Goal: Task Accomplishment & Management: Manage account settings

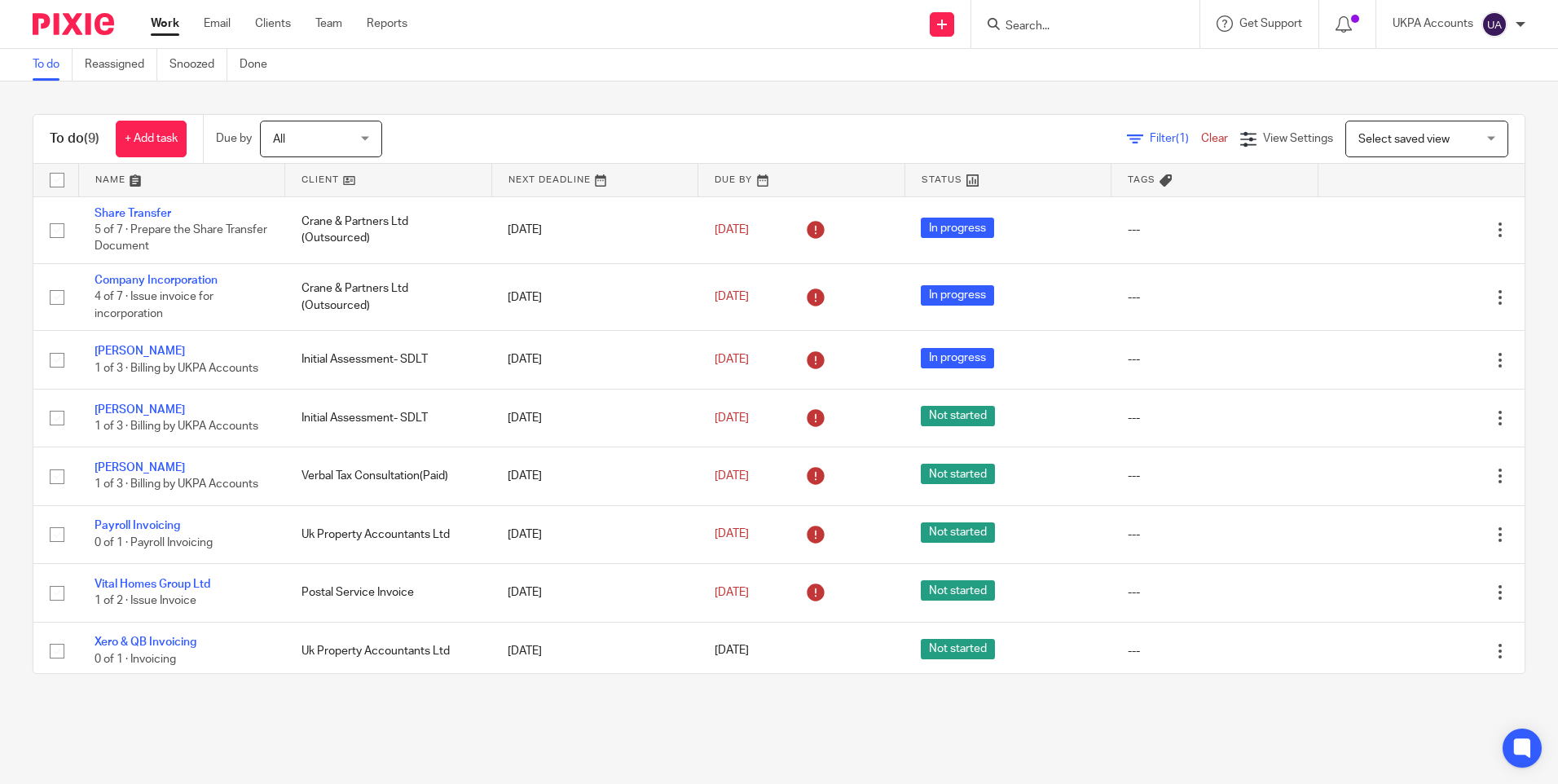
click at [1066, 30] on input "Search" at bounding box center [1078, 27] width 147 height 14
paste input "[PERSON_NAME] Dunollie Ltd"
type input "[PERSON_NAME] Dunollie Ltd"
click at [1078, 60] on link at bounding box center [1139, 70] width 275 height 38
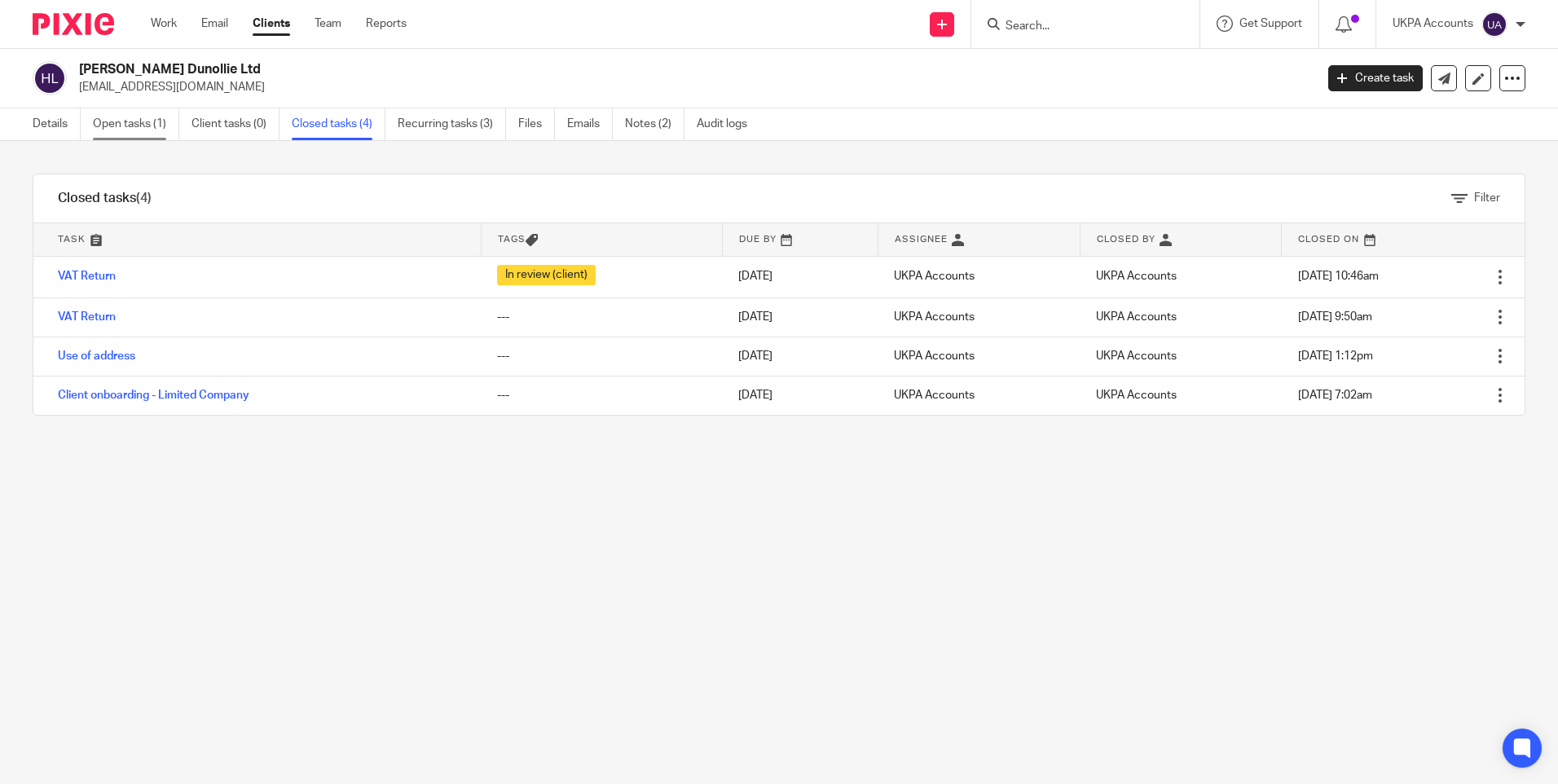
click at [144, 126] on link "Open tasks (1)" at bounding box center [136, 124] width 87 height 32
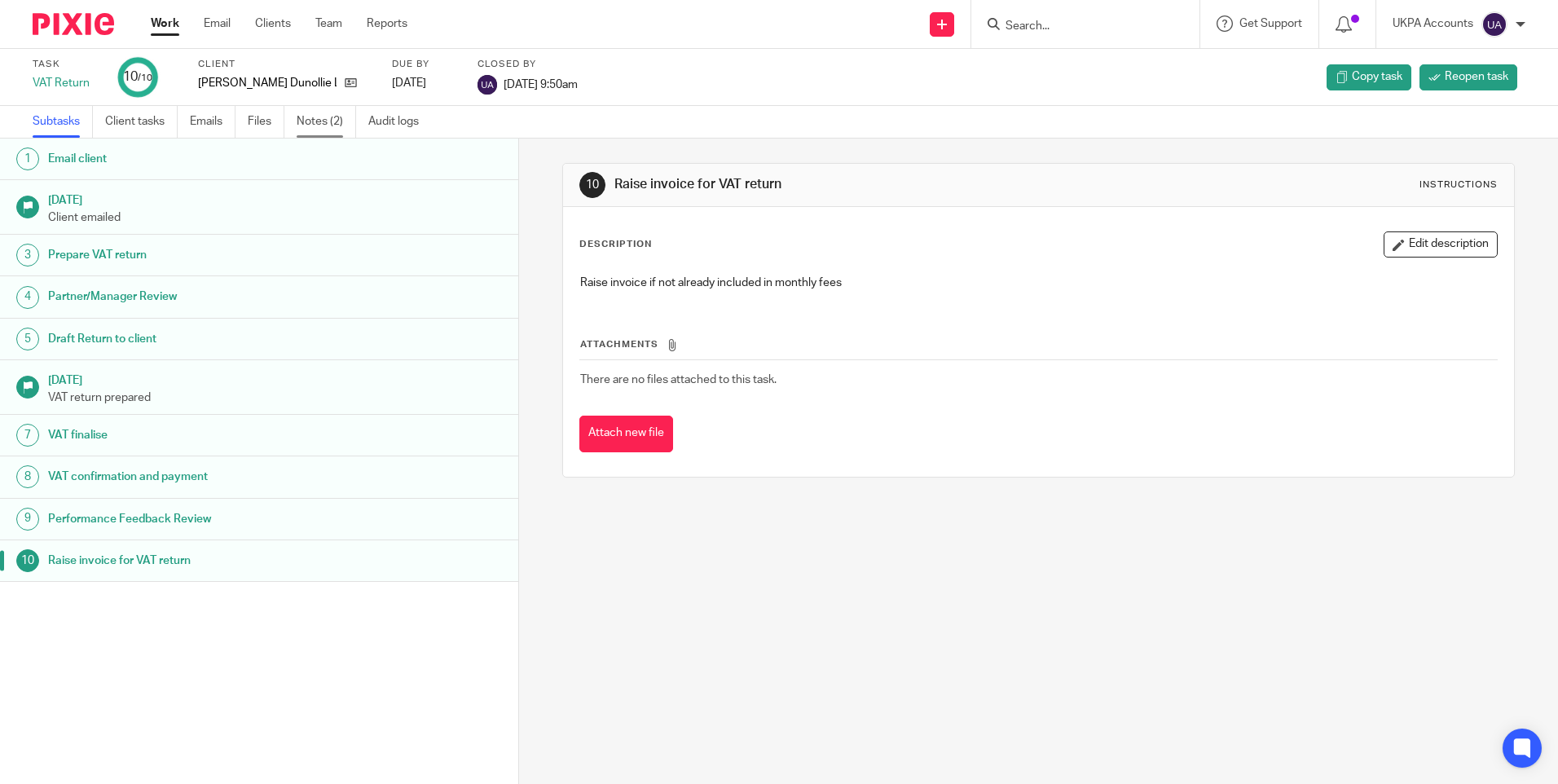
click at [328, 123] on link "Notes (2)" at bounding box center [326, 122] width 60 height 32
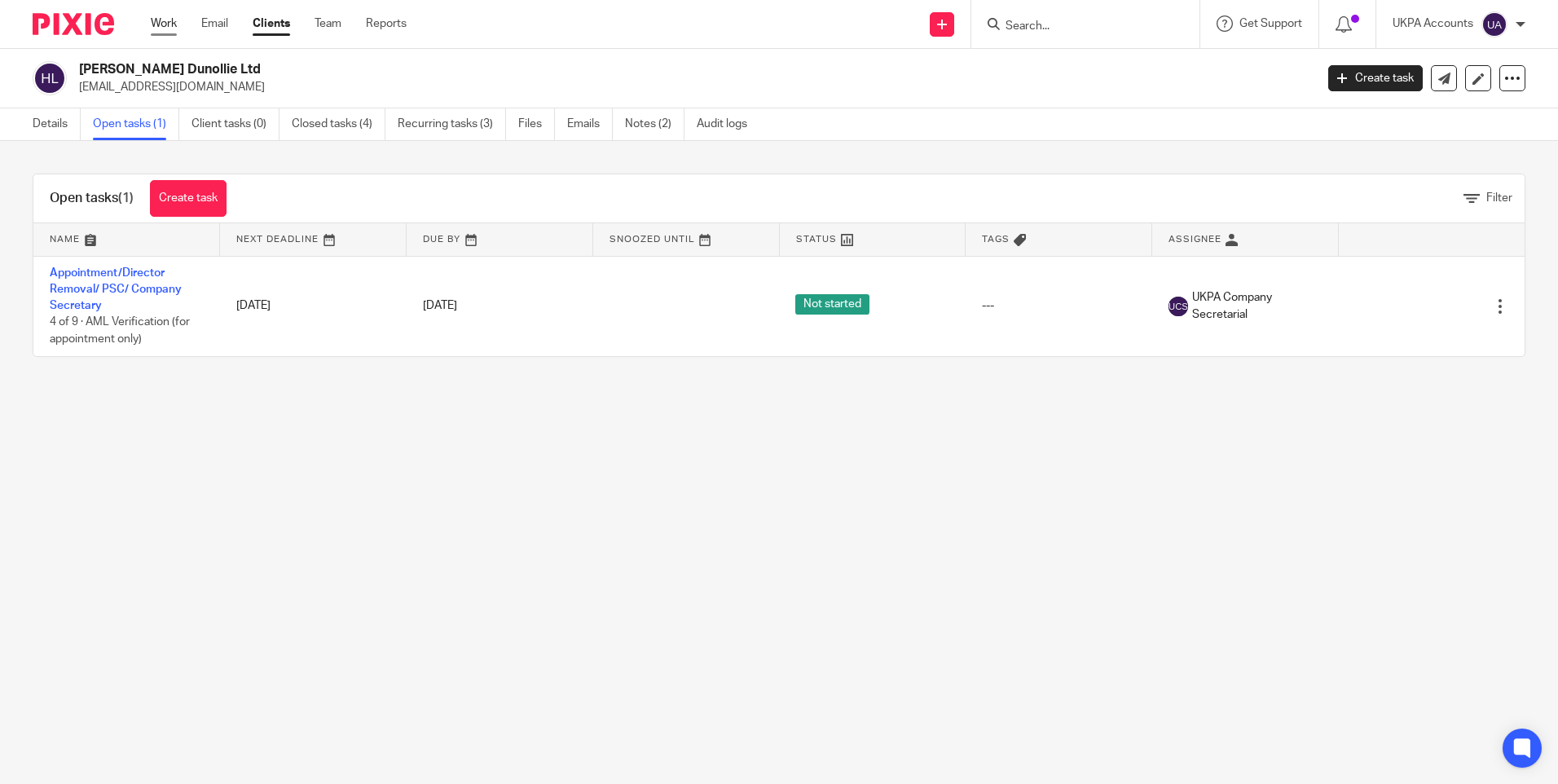
click at [163, 23] on link "Work" at bounding box center [164, 23] width 26 height 16
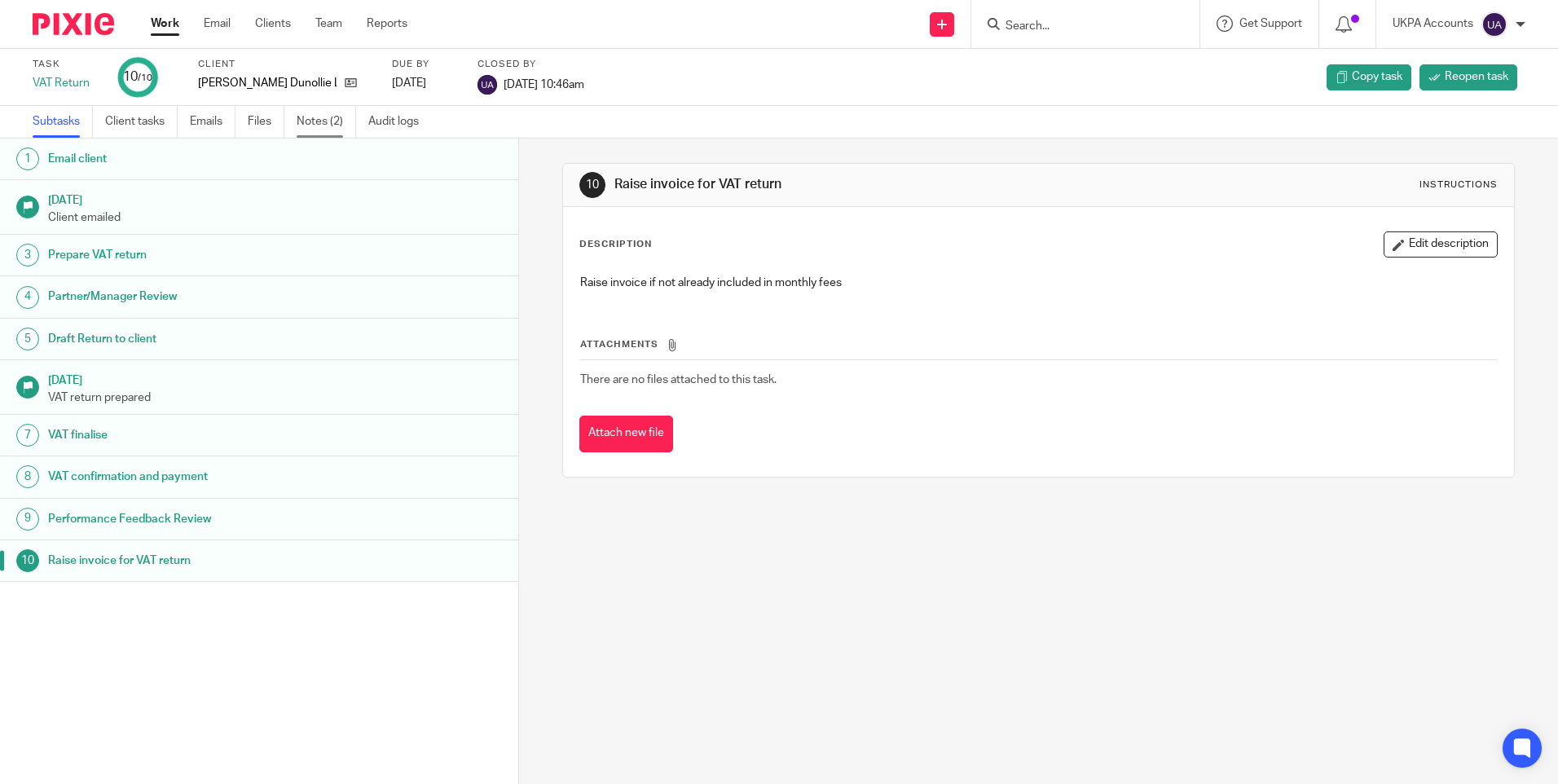
click at [320, 122] on link "Notes (2)" at bounding box center [326, 122] width 60 height 32
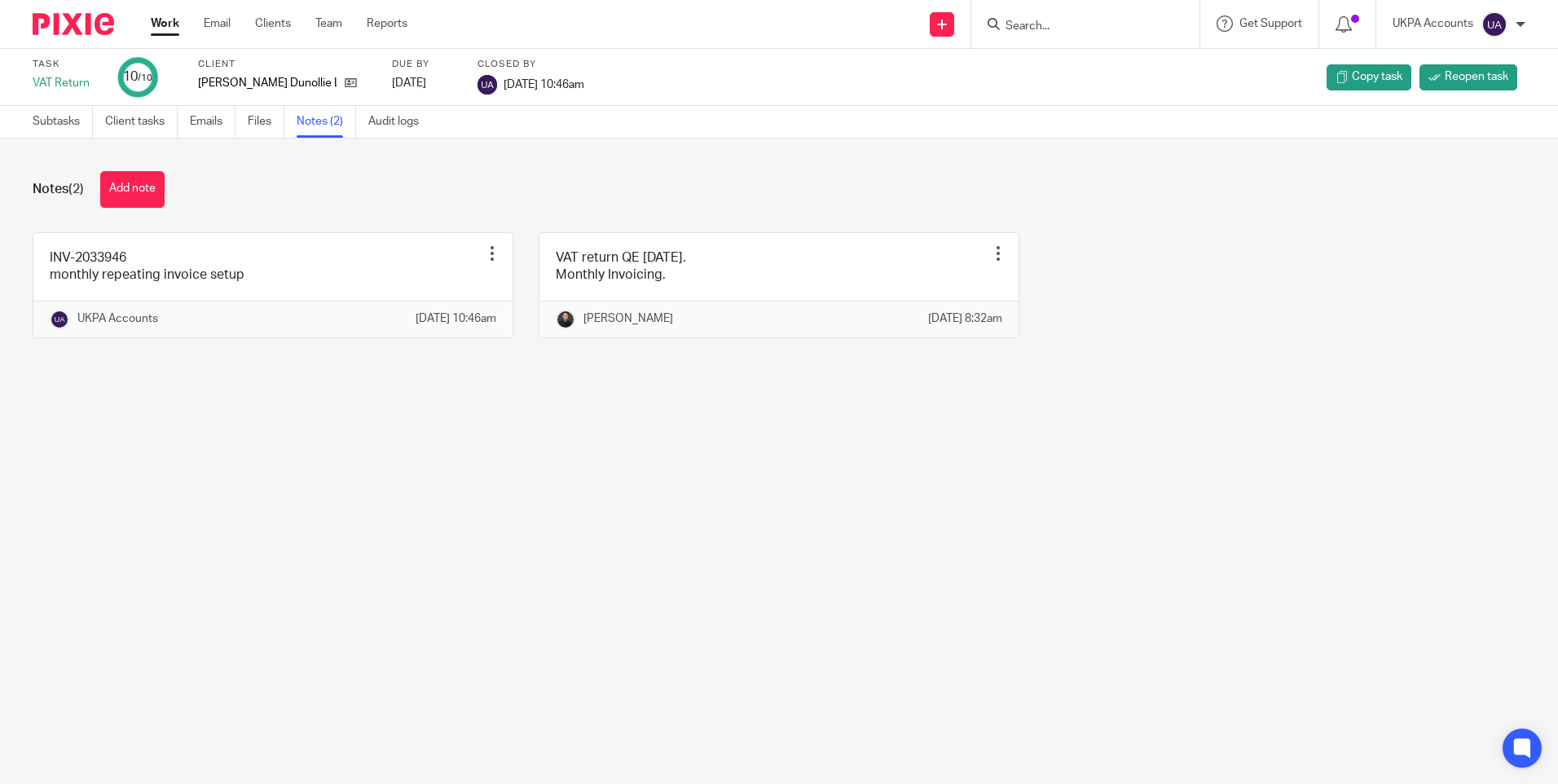
click at [530, 477] on main "Task VAT Return 10 /10 Client [PERSON_NAME] Dunollie Ltd Due by [DATE] Closed b…" at bounding box center [779, 392] width 1558 height 784
click at [463, 174] on div "Notes (2) Add note" at bounding box center [778, 189] width 1493 height 37
click at [344, 78] on icon at bounding box center [351, 83] width 13 height 13
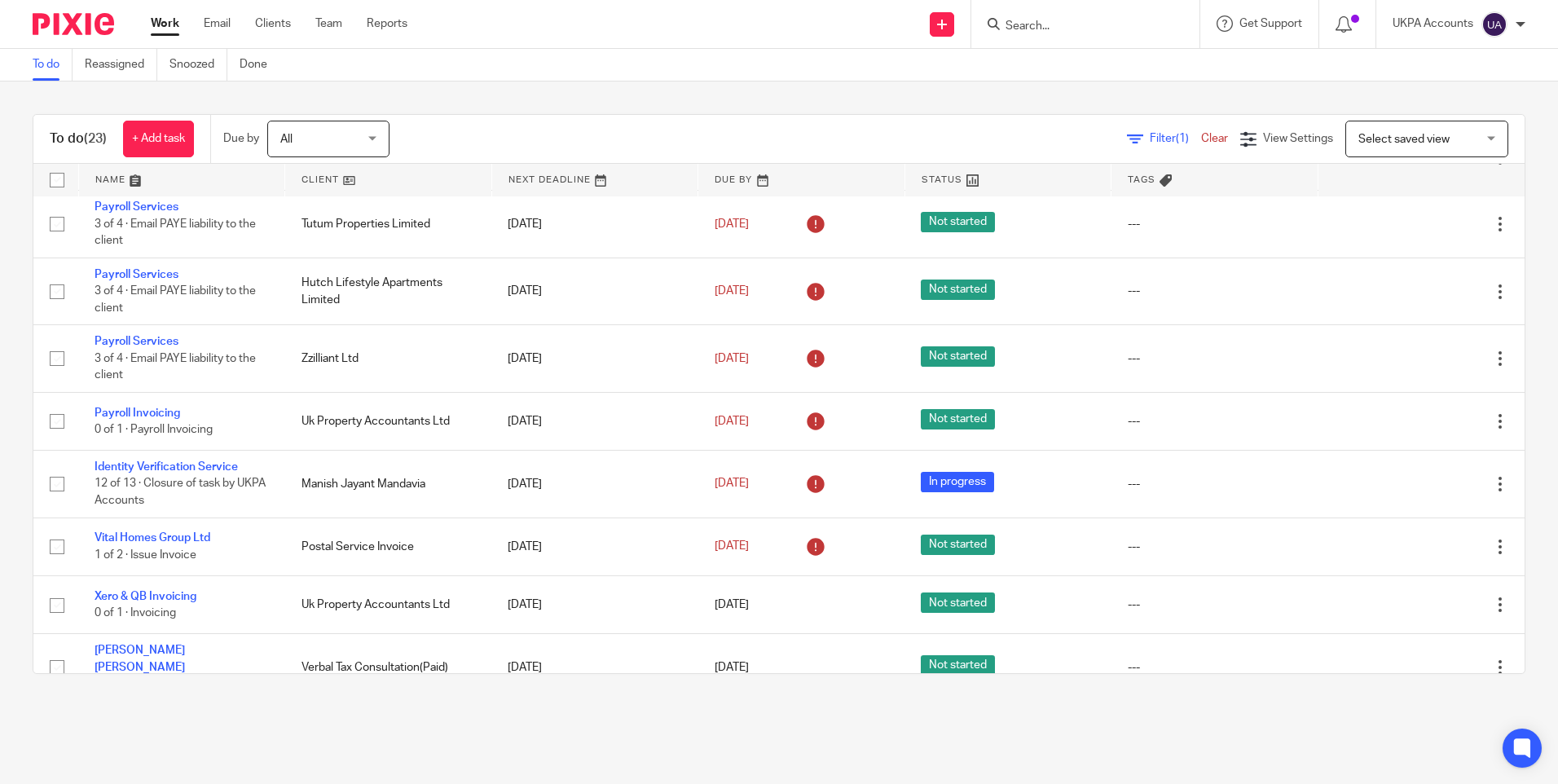
scroll to position [1005, 0]
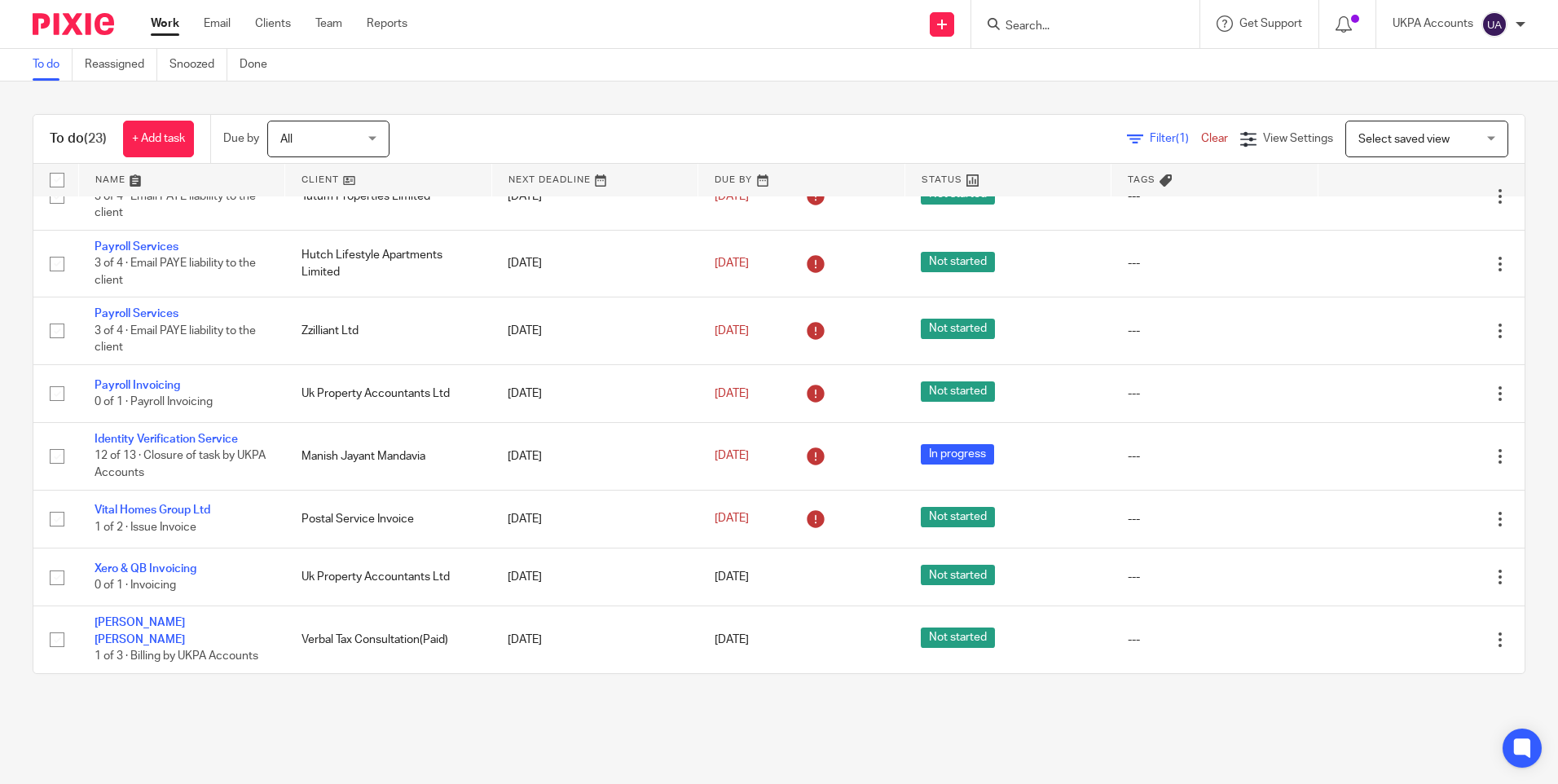
click at [167, 17] on link "Work" at bounding box center [165, 23] width 29 height 16
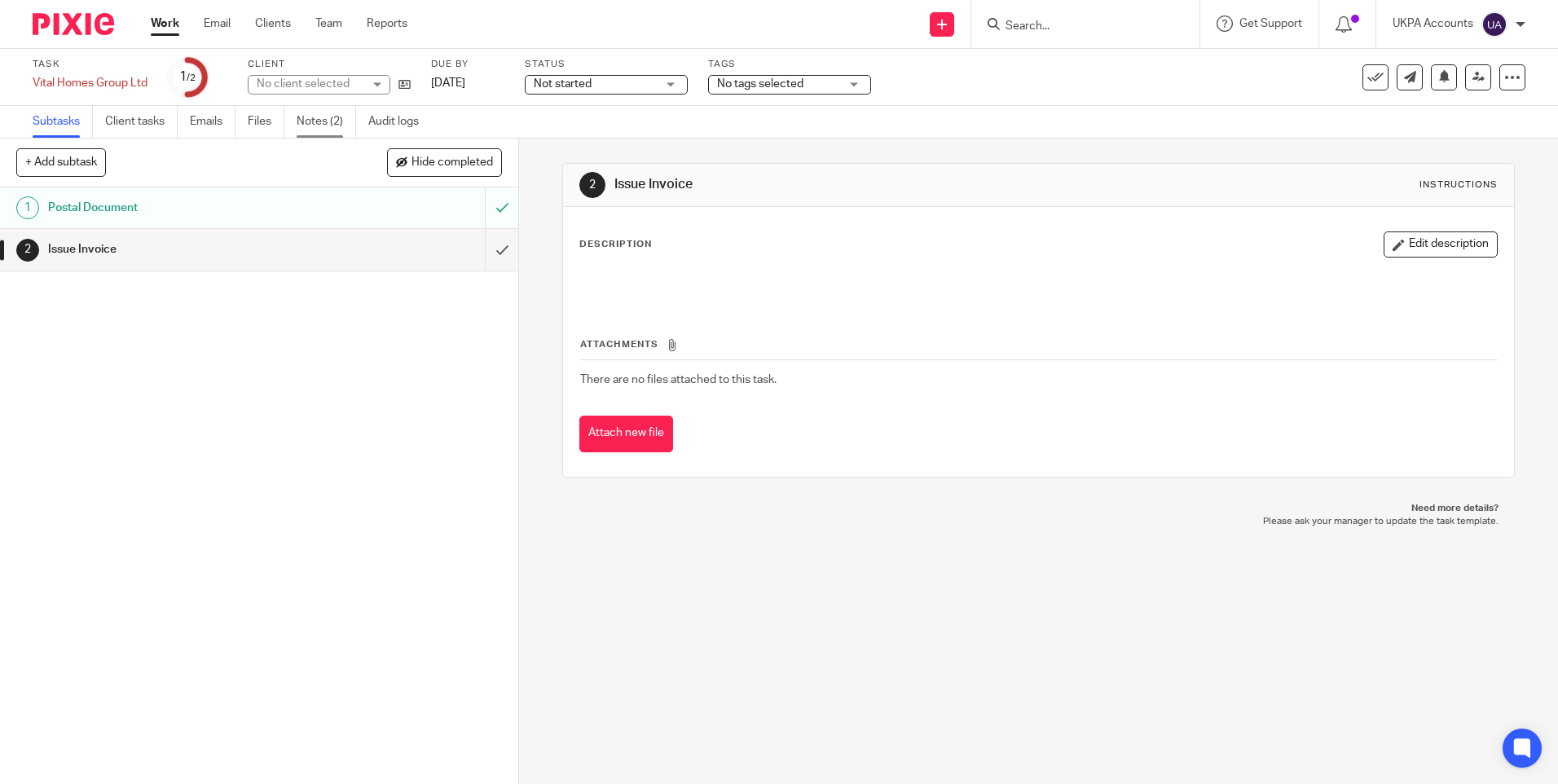
click at [321, 121] on link "Notes (2)" at bounding box center [326, 122] width 60 height 32
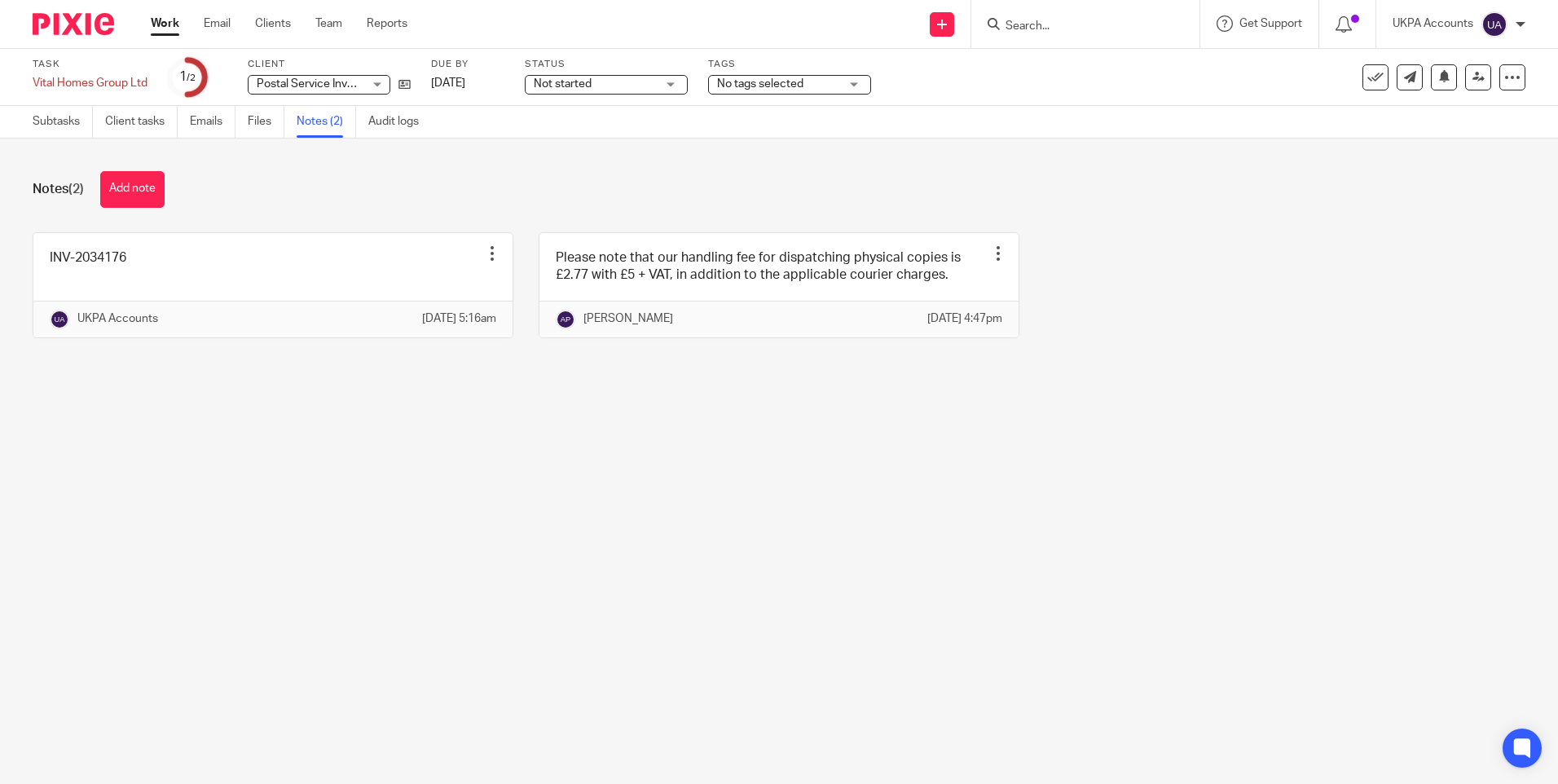
click at [747, 606] on main "Task Vital Homes Group Ltd Save Vital Homes Group Ltd 1 /2 Client Postal Servic…" at bounding box center [779, 392] width 1558 height 784
click at [843, 482] on main "Task Vital Homes Group Ltd Save Vital Homes Group Ltd 1 /2 Client Postal Servic…" at bounding box center [779, 392] width 1558 height 784
click at [823, 483] on main "Task Vital Homes Group Ltd Save Vital Homes Group Ltd 1 /2 Client Postal Servic…" at bounding box center [779, 392] width 1558 height 784
click at [53, 124] on link "Subtasks" at bounding box center [62, 122] width 60 height 32
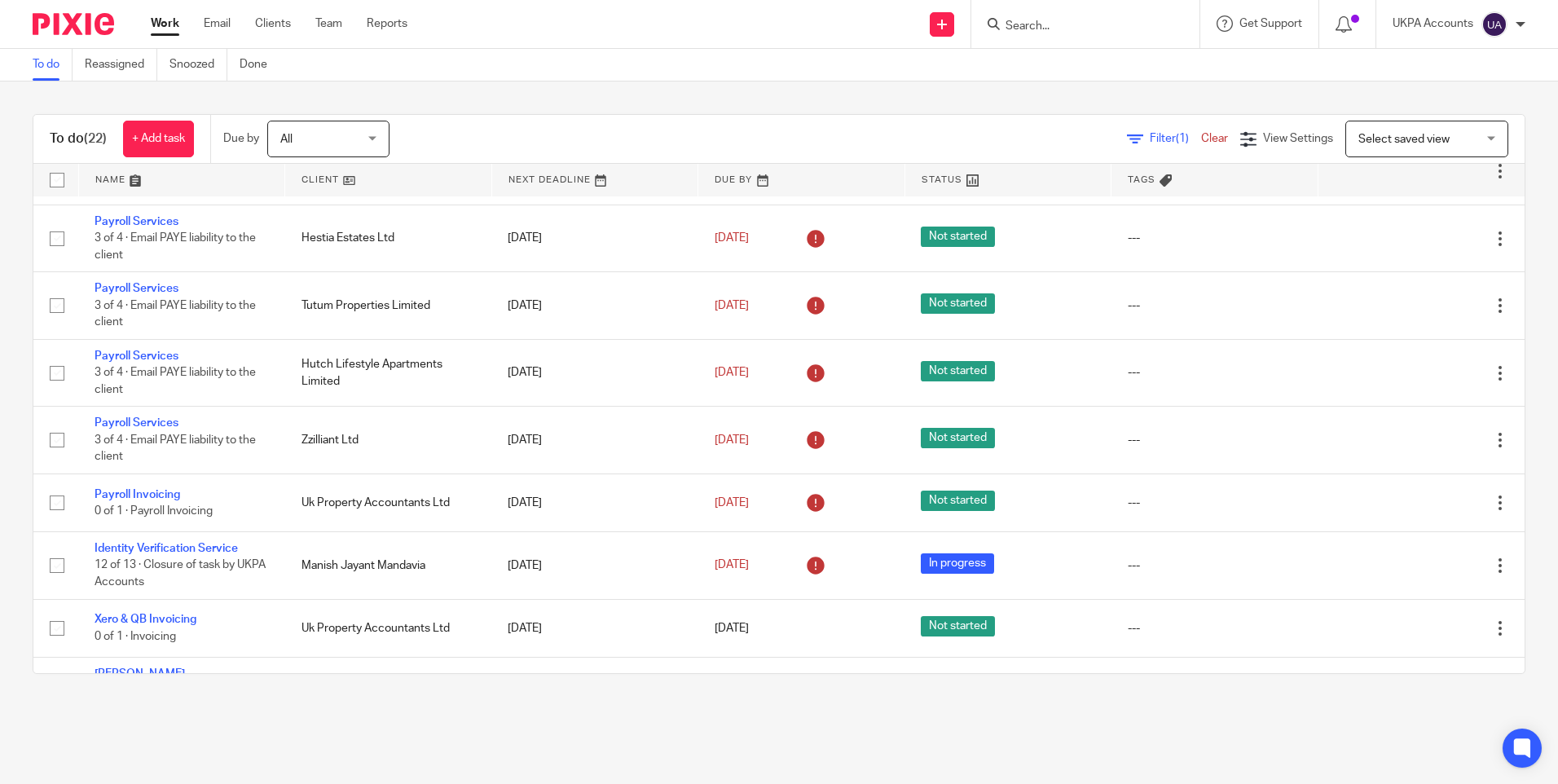
scroll to position [948, 0]
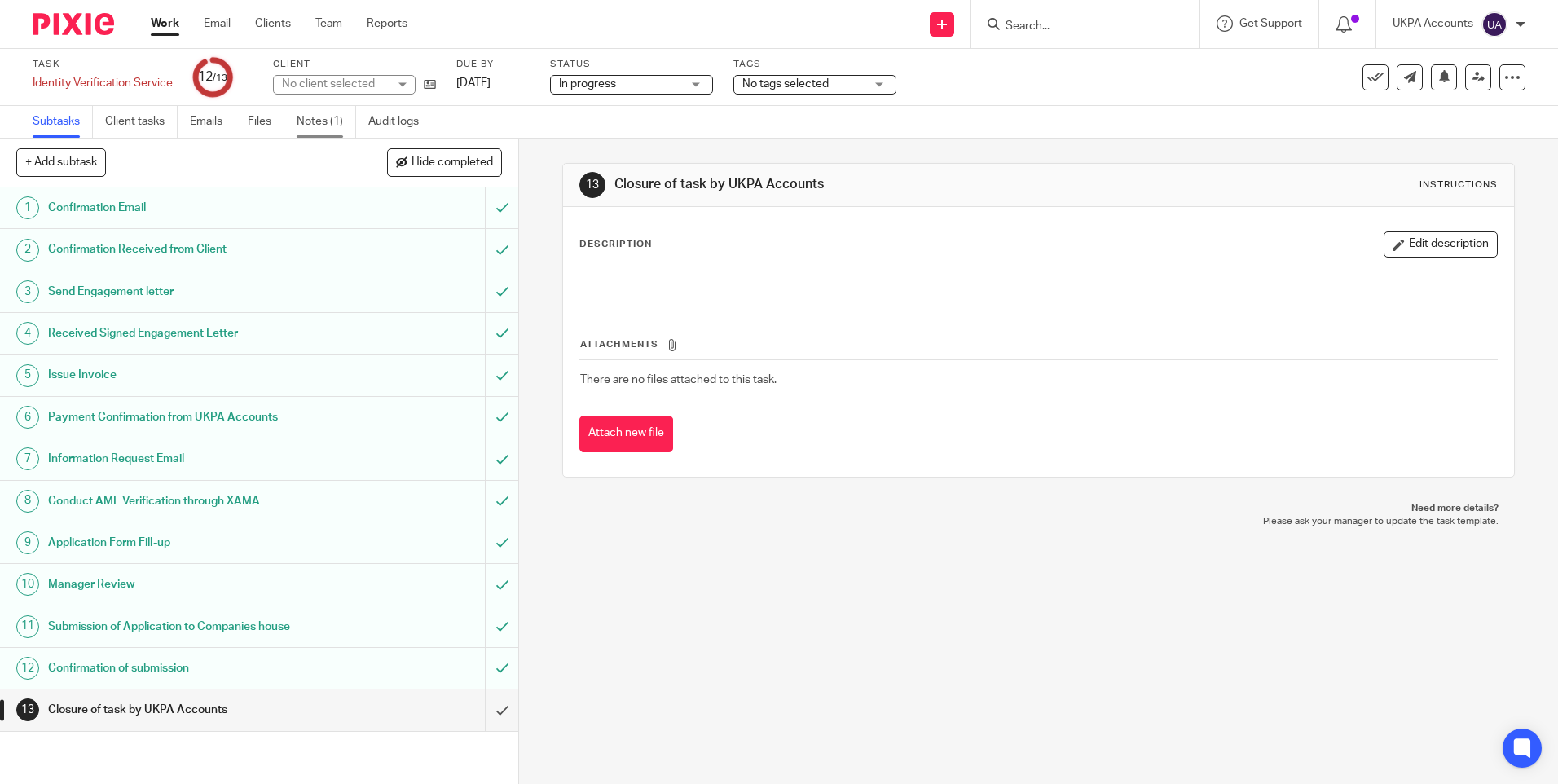
click at [316, 124] on link "Notes (1)" at bounding box center [326, 122] width 60 height 32
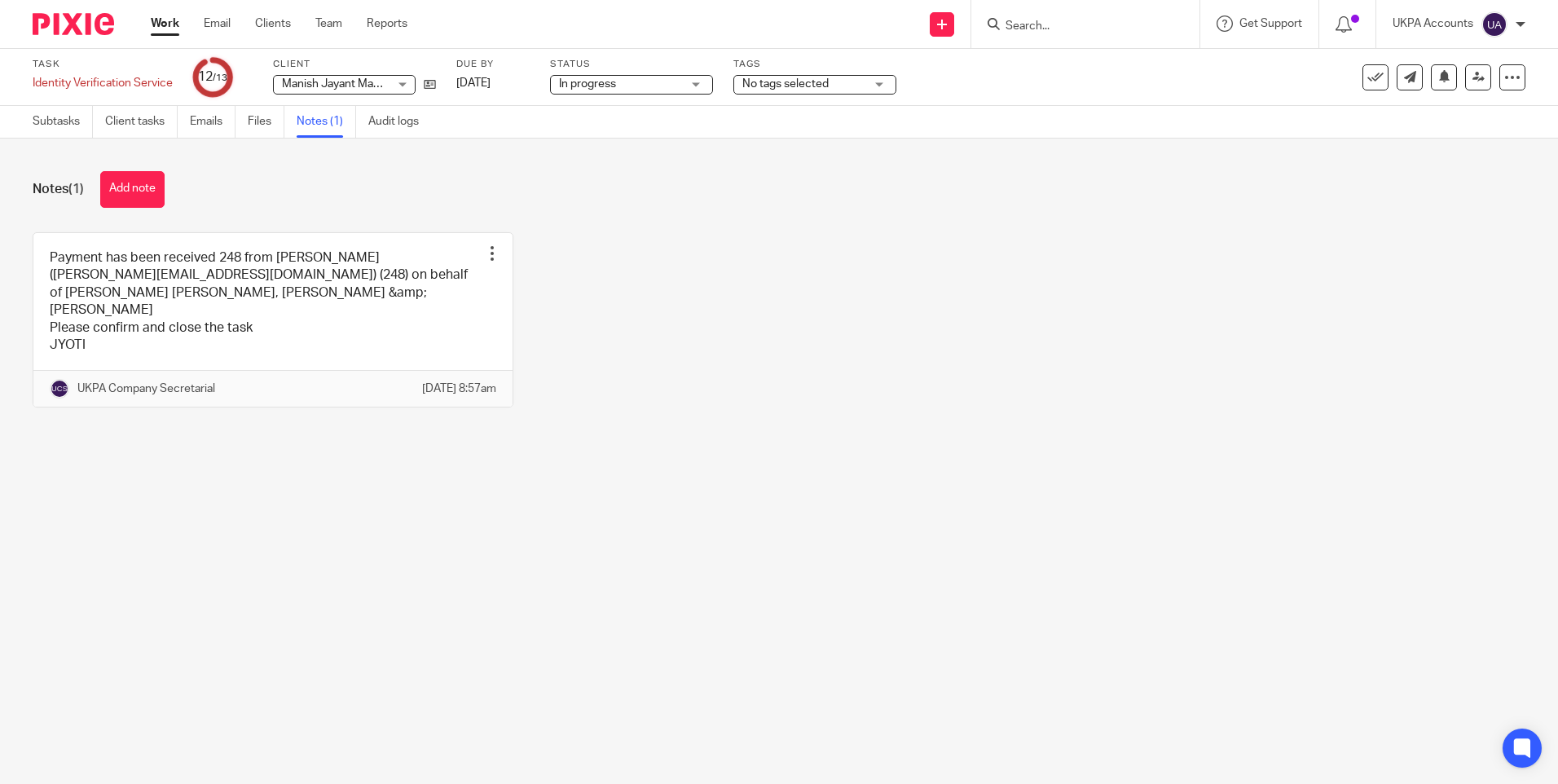
click at [715, 501] on main "Task Identity Verification Service Save Identity Verification Service 12 /13 Cl…" at bounding box center [779, 392] width 1558 height 784
click at [819, 506] on main "Task Identity Verification Service Save Identity Verification Service 12 /13 Cl…" at bounding box center [779, 392] width 1558 height 784
drag, startPoint x: 1157, startPoint y: 620, endPoint x: 1001, endPoint y: 558, distance: 167.9
click at [1150, 617] on main "Task Identity Verification Service Save Identity Verification Service 12 /13 Cl…" at bounding box center [779, 392] width 1558 height 784
click at [641, 359] on div "Payment has been received 248 from Anish Joshi(anish@lupafoods.com) (248) on be…" at bounding box center [766, 333] width 1519 height 200
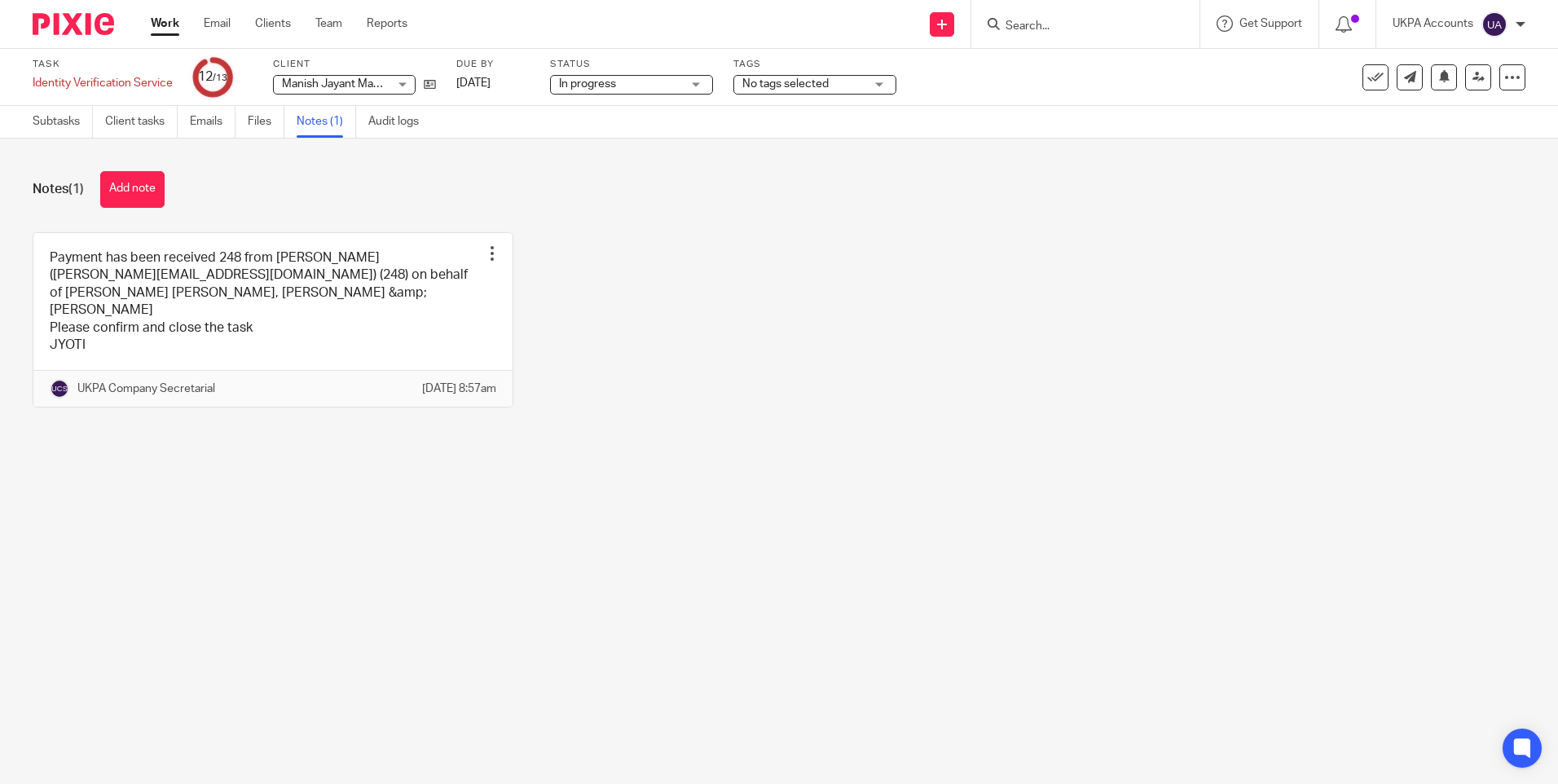
click at [654, 379] on div "Payment has been received 248 from Anish Joshi(anish@lupafoods.com) (248) on be…" at bounding box center [766, 333] width 1519 height 200
click at [172, 22] on link "Work" at bounding box center [165, 23] width 29 height 16
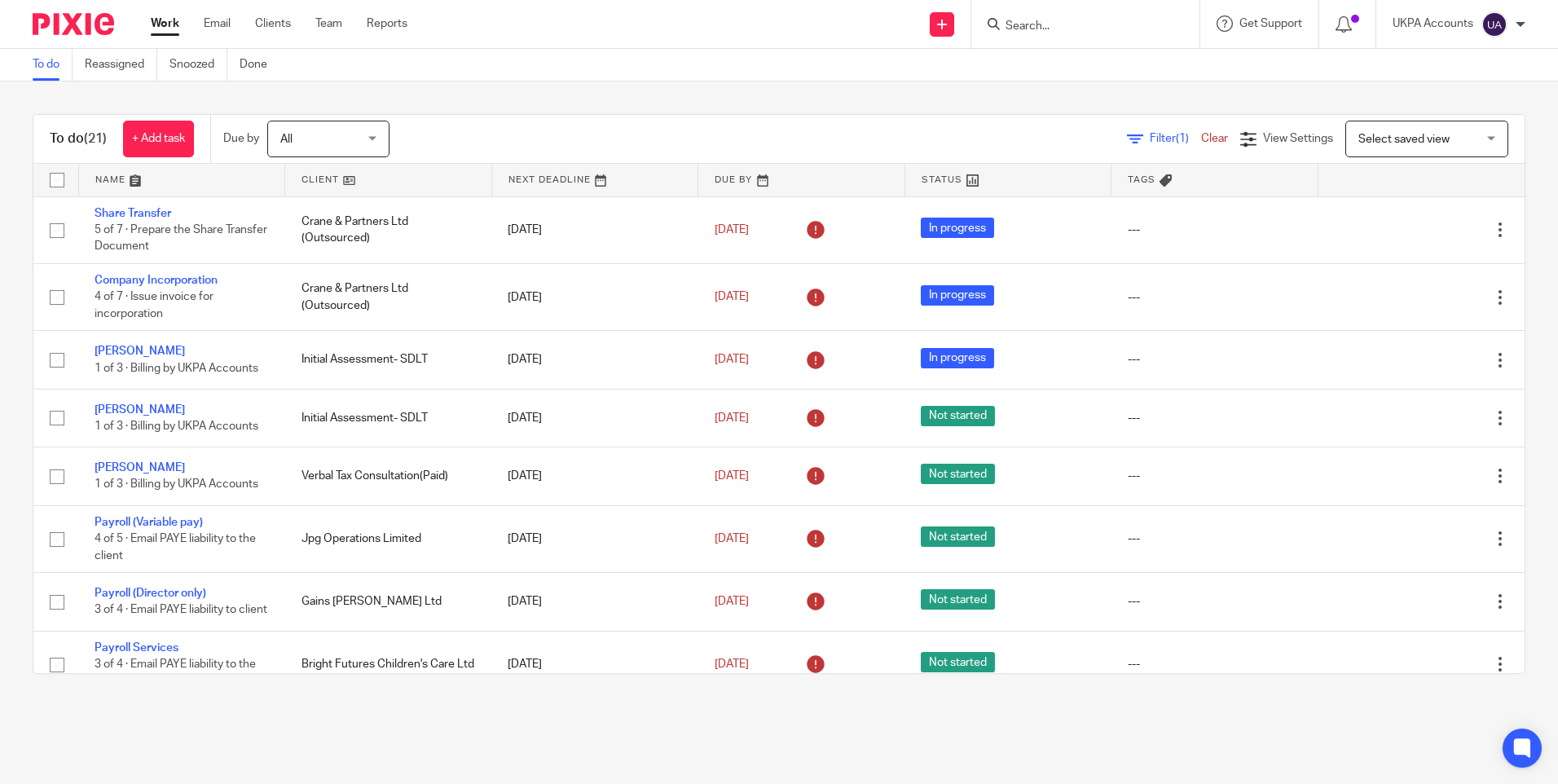
click at [163, 23] on link "Work" at bounding box center [165, 23] width 29 height 16
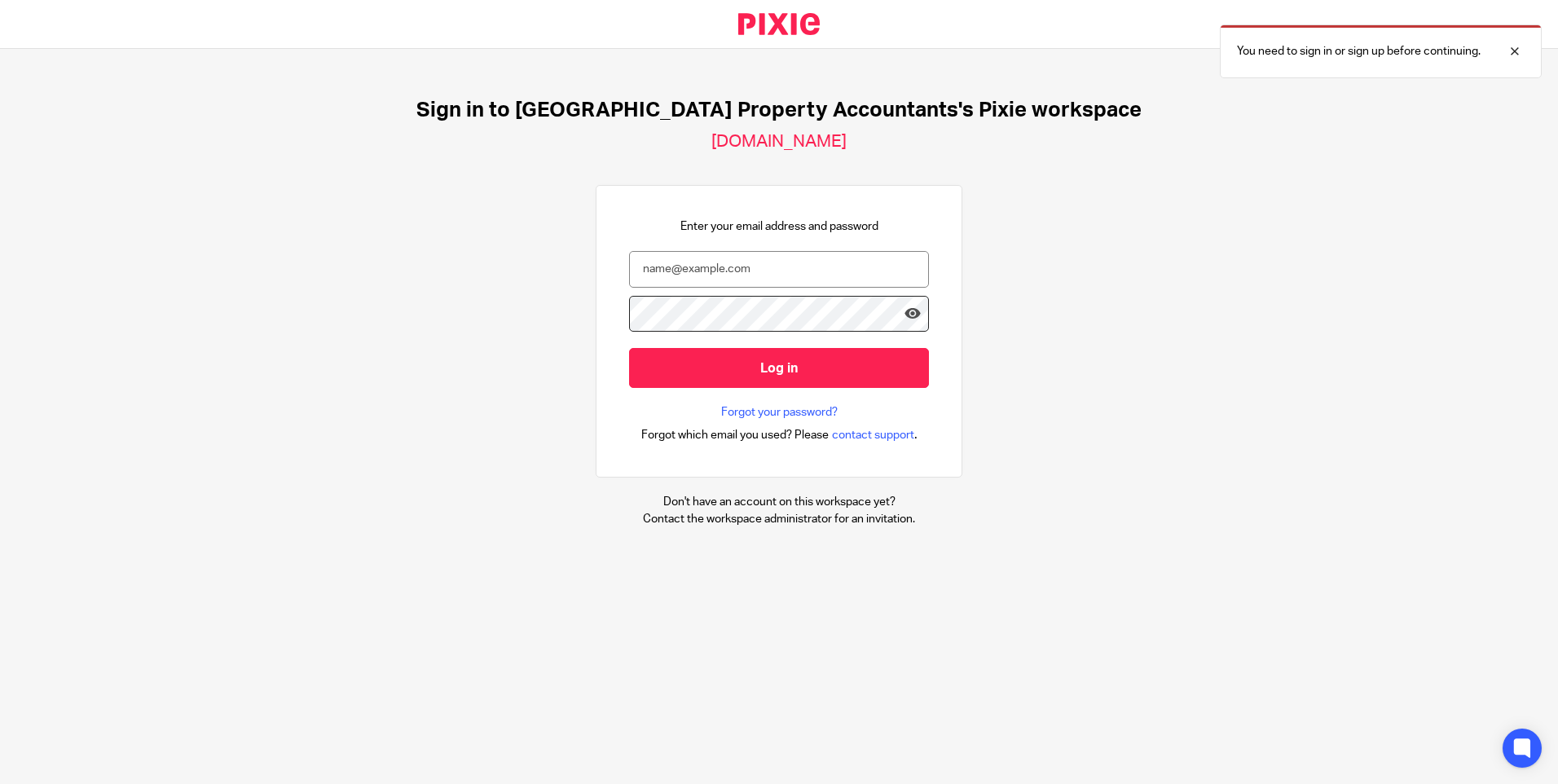
click at [0, 783] on div at bounding box center [0, 784] width 0 height 0
type input "[EMAIL_ADDRESS][DOMAIN_NAME]"
click at [1218, 344] on div "Sign in to [GEOGRAPHIC_DATA] Property Accountants's Pixie workspace [DOMAIN_NAM…" at bounding box center [779, 313] width 1558 height 527
drag, startPoint x: 703, startPoint y: 274, endPoint x: 860, endPoint y: 270, distance: 157.1
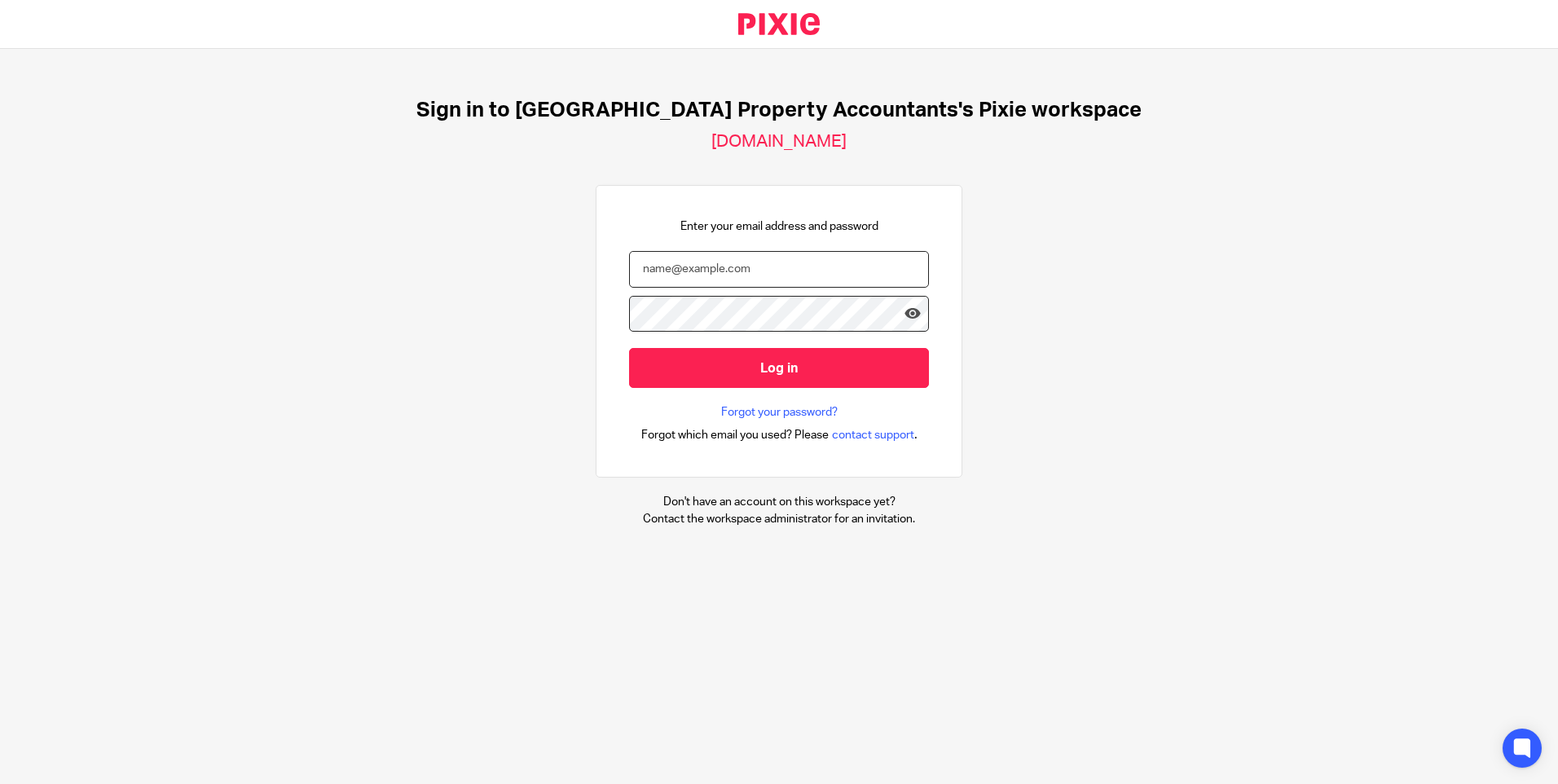
click at [704, 274] on input "email" at bounding box center [778, 269] width 300 height 37
click at [910, 271] on input "email" at bounding box center [778, 269] width 300 height 37
click at [0, 783] on div at bounding box center [0, 784] width 0 height 0
type input "accounts@ukpa.co.uk"
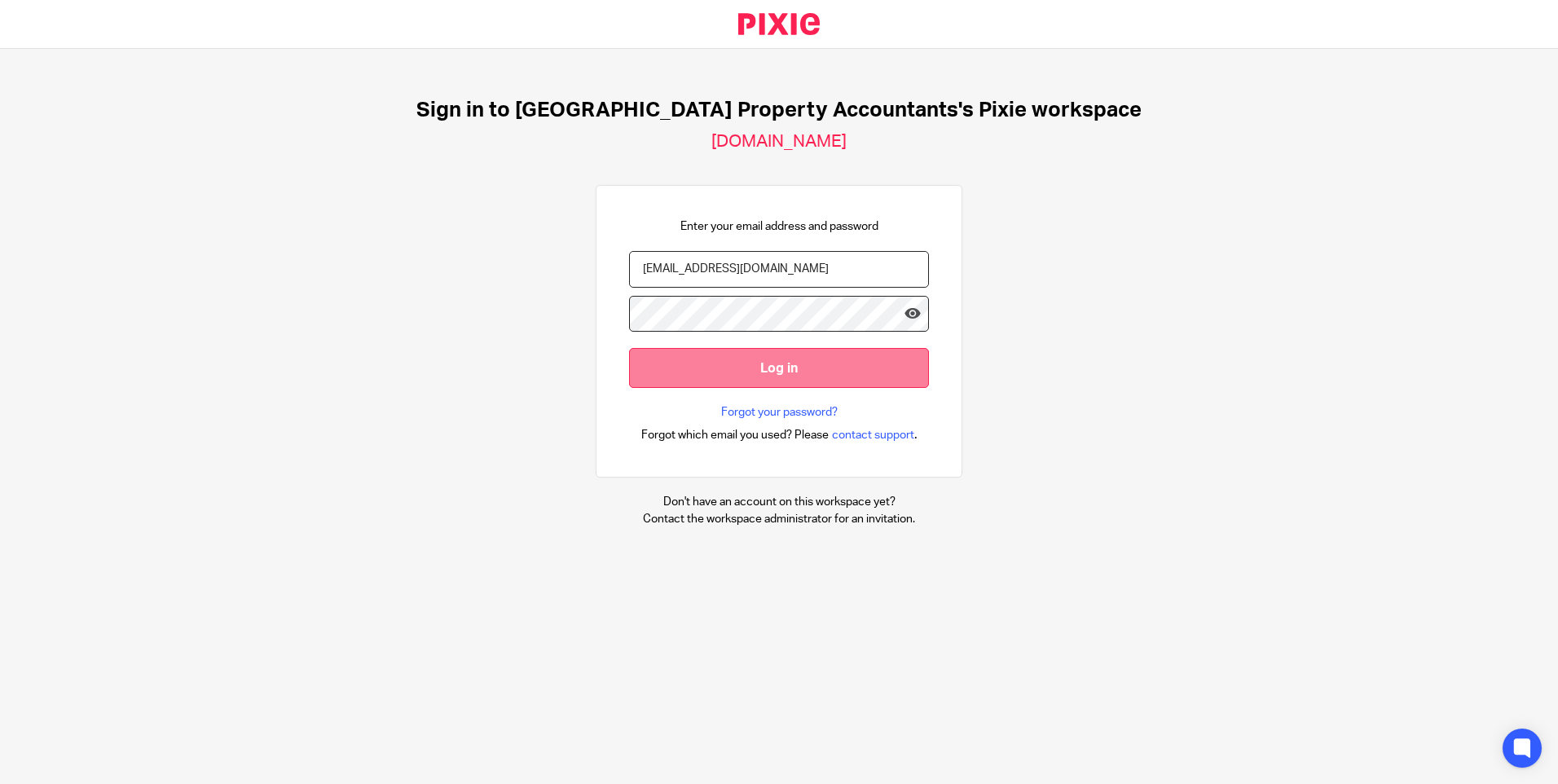
click at [637, 370] on input "Log in" at bounding box center [778, 367] width 300 height 40
